Goal: Information Seeking & Learning: Learn about a topic

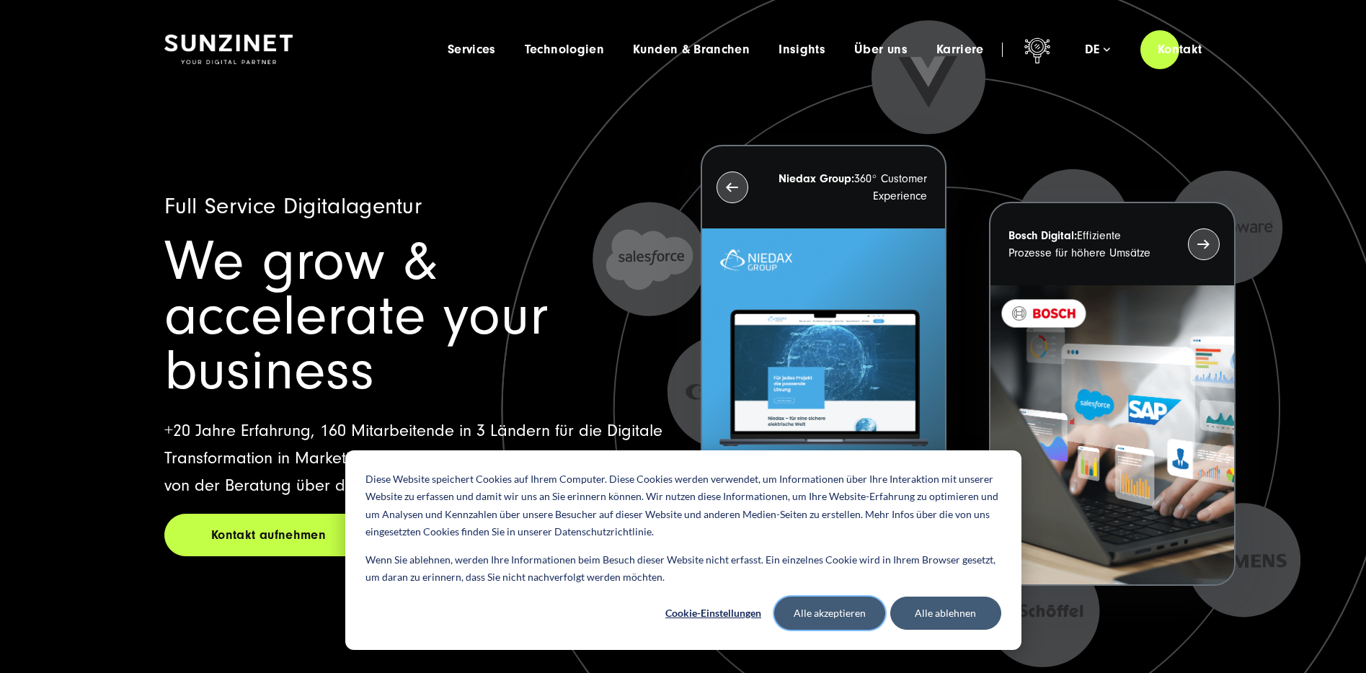
click at [835, 623] on button "Alle akzeptieren" at bounding box center [829, 613] width 111 height 33
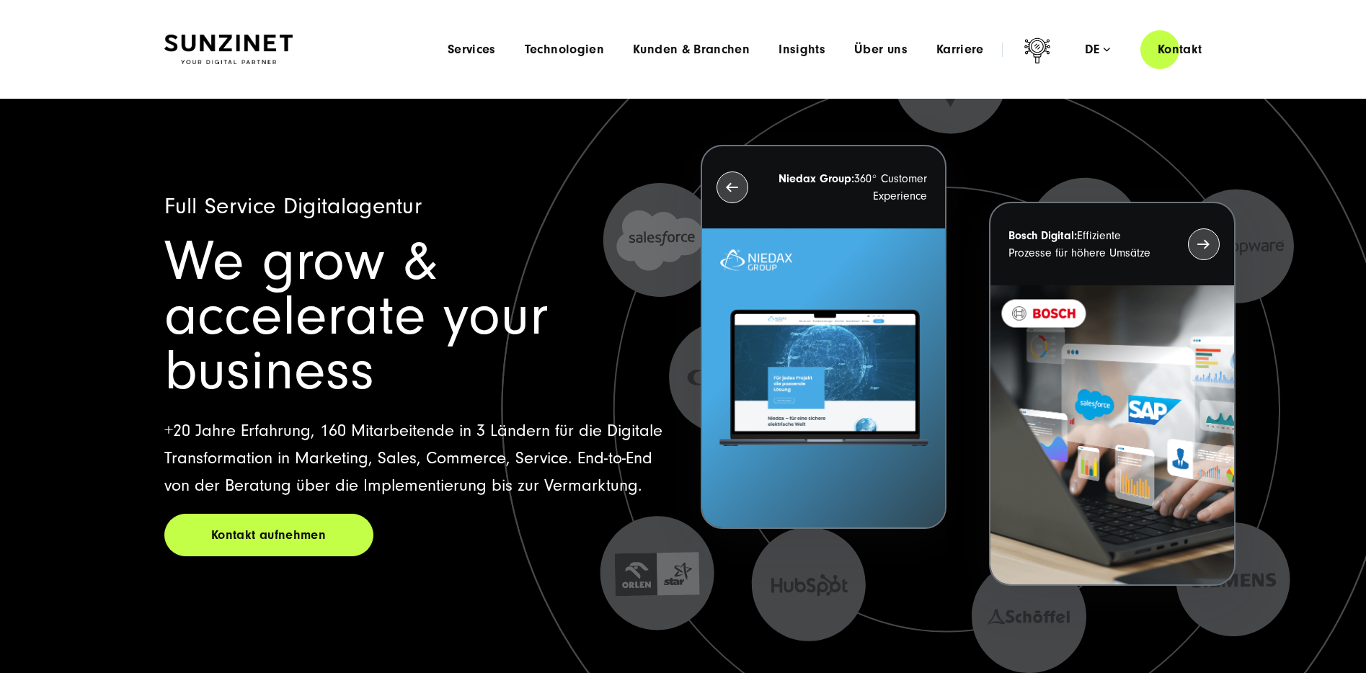
click at [965, 57] on div "Menu Services Menu Full Service Digitalagentur Wir lösen komplexe Herausforderu…" at bounding box center [826, 49] width 786 height 41
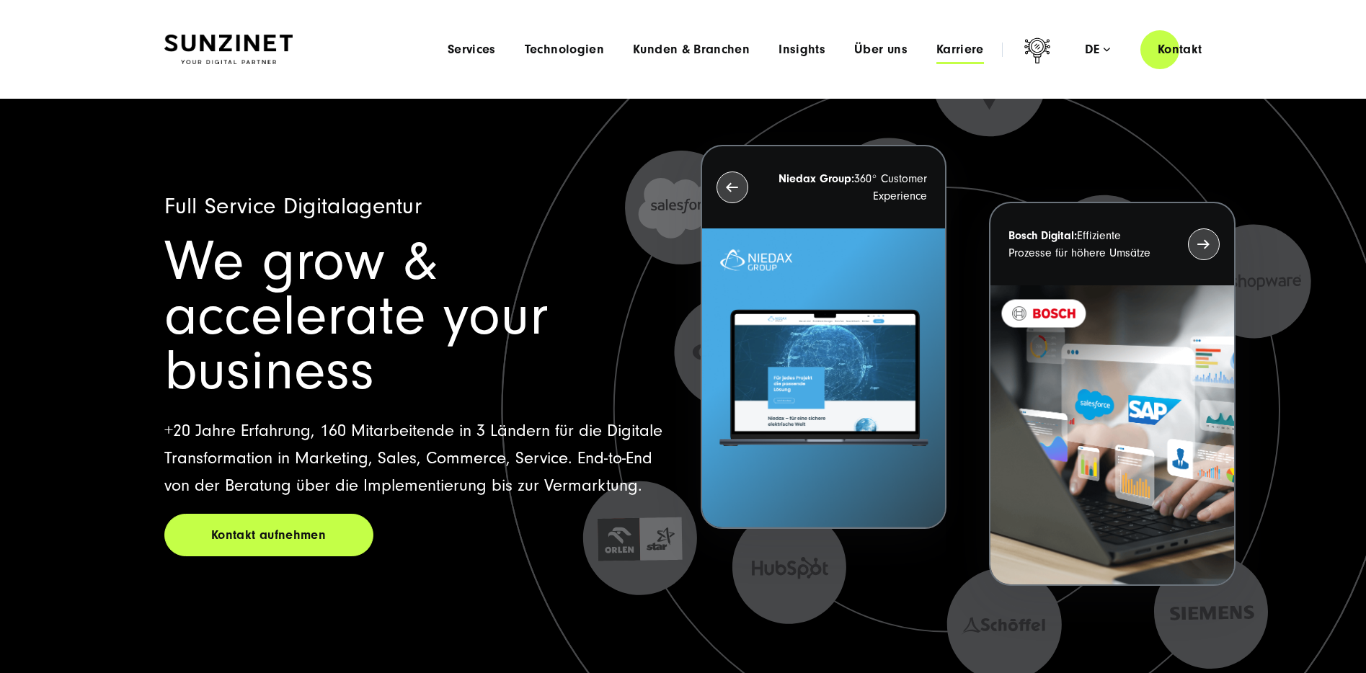
click at [962, 53] on span "Karriere" at bounding box center [960, 50] width 48 height 14
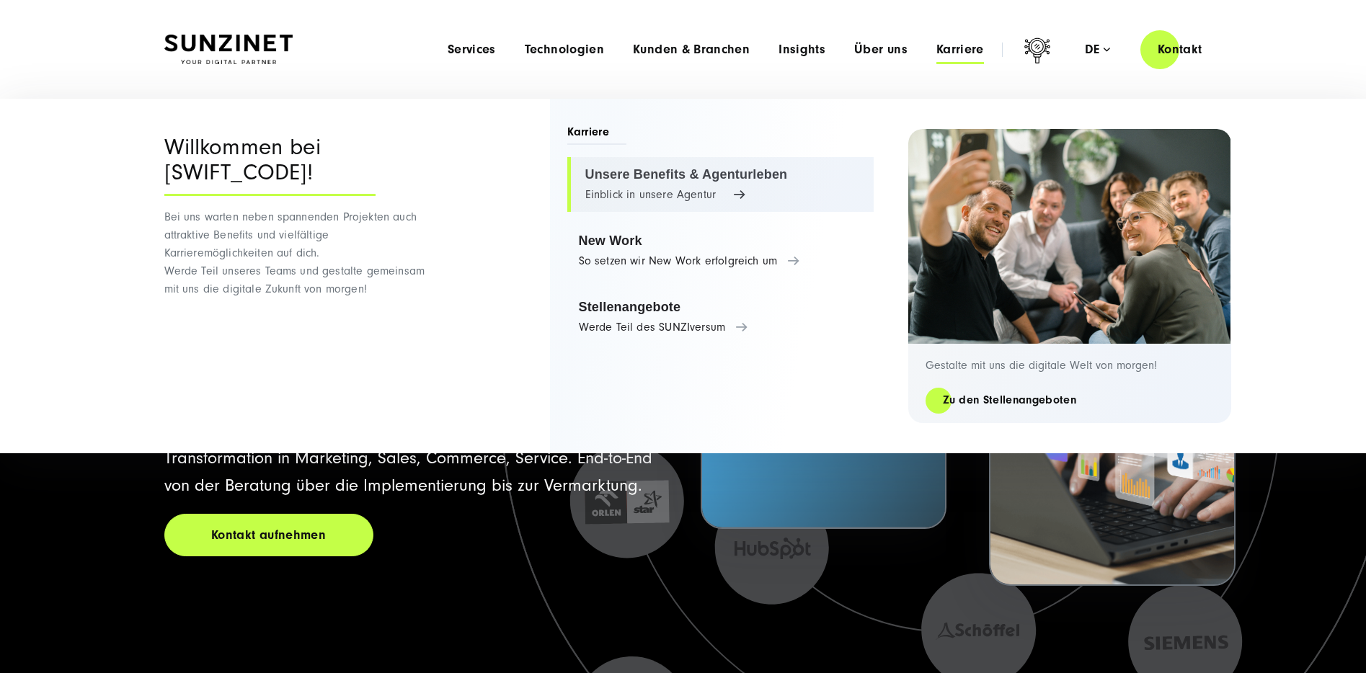
click at [677, 167] on link "Unsere Benefits & Agenturleben Einblick in unsere Agentur" at bounding box center [720, 184] width 306 height 55
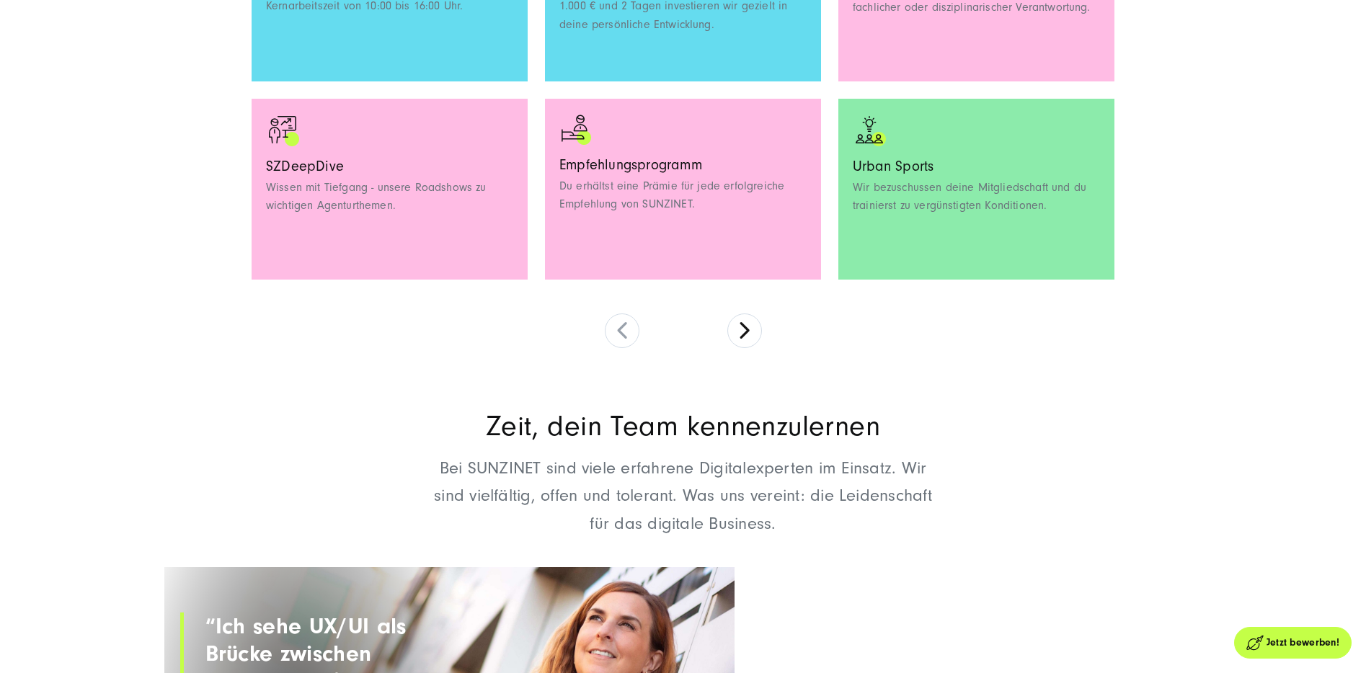
scroll to position [1542, 0]
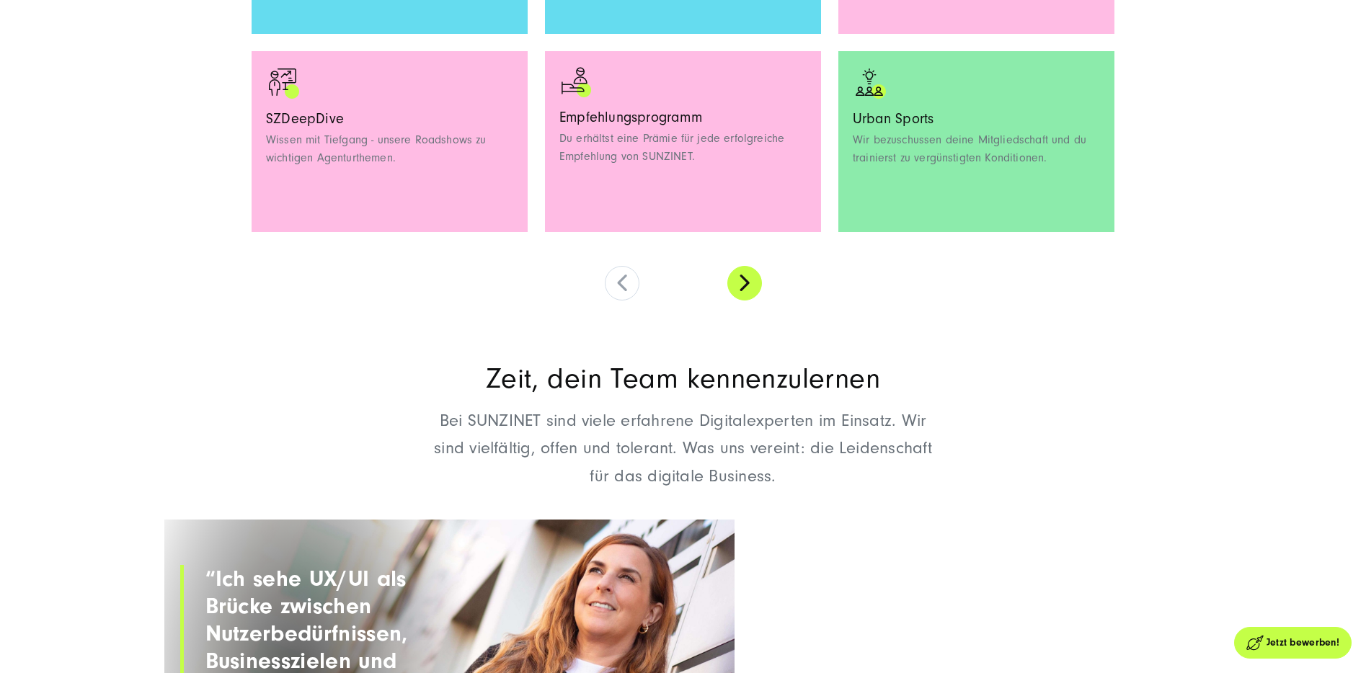
click at [742, 290] on button at bounding box center [744, 283] width 35 height 35
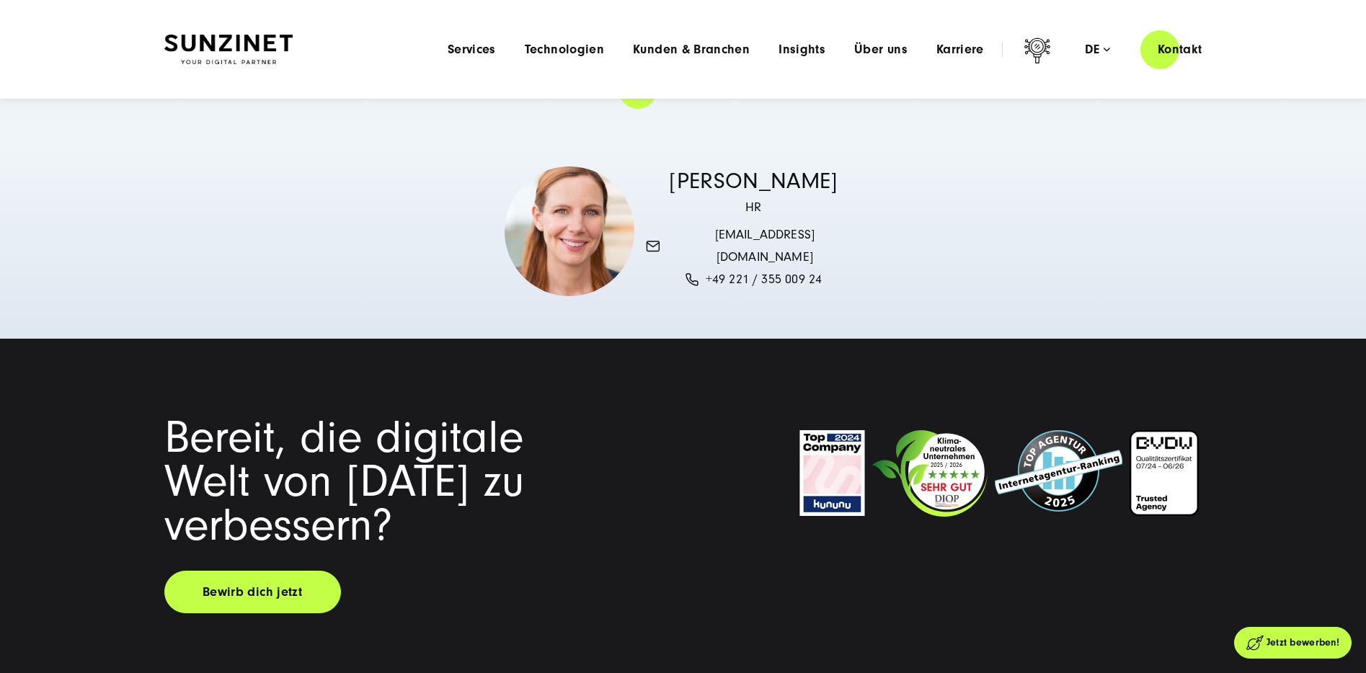
scroll to position [4903, 0]
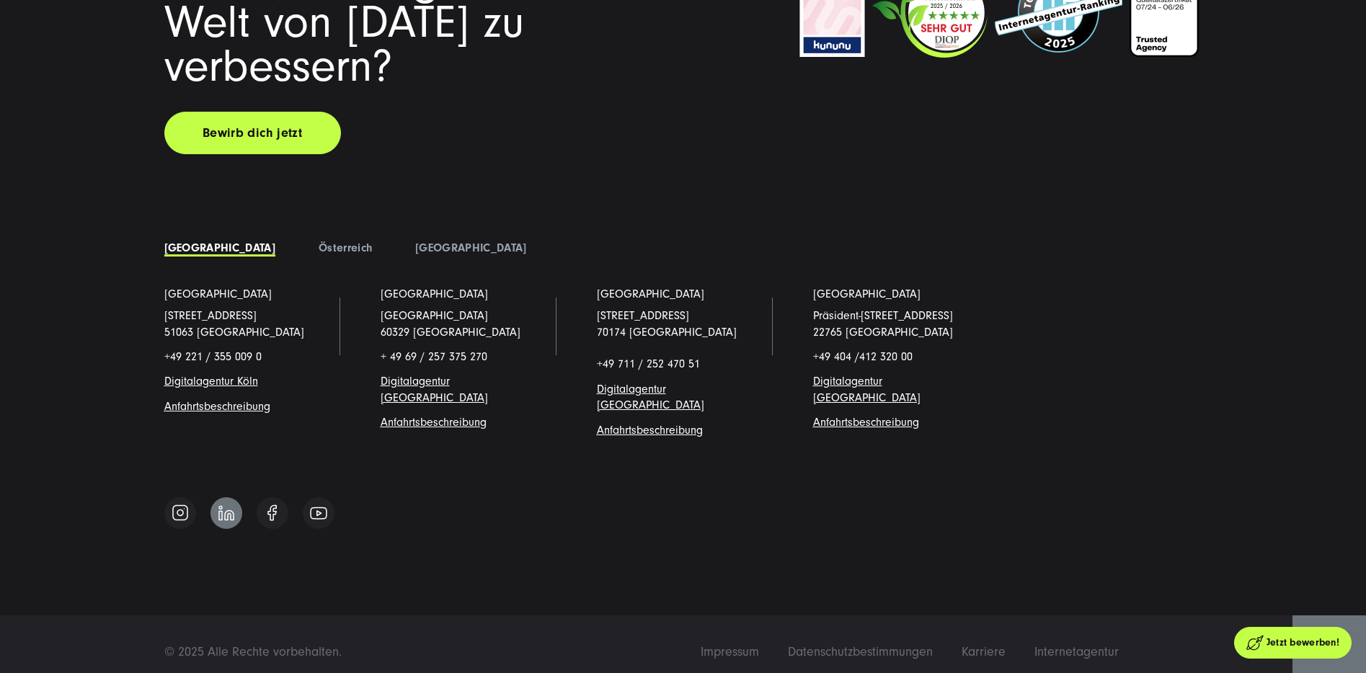
click at [222, 505] on img at bounding box center [226, 513] width 16 height 16
